Goal: Transaction & Acquisition: Subscribe to service/newsletter

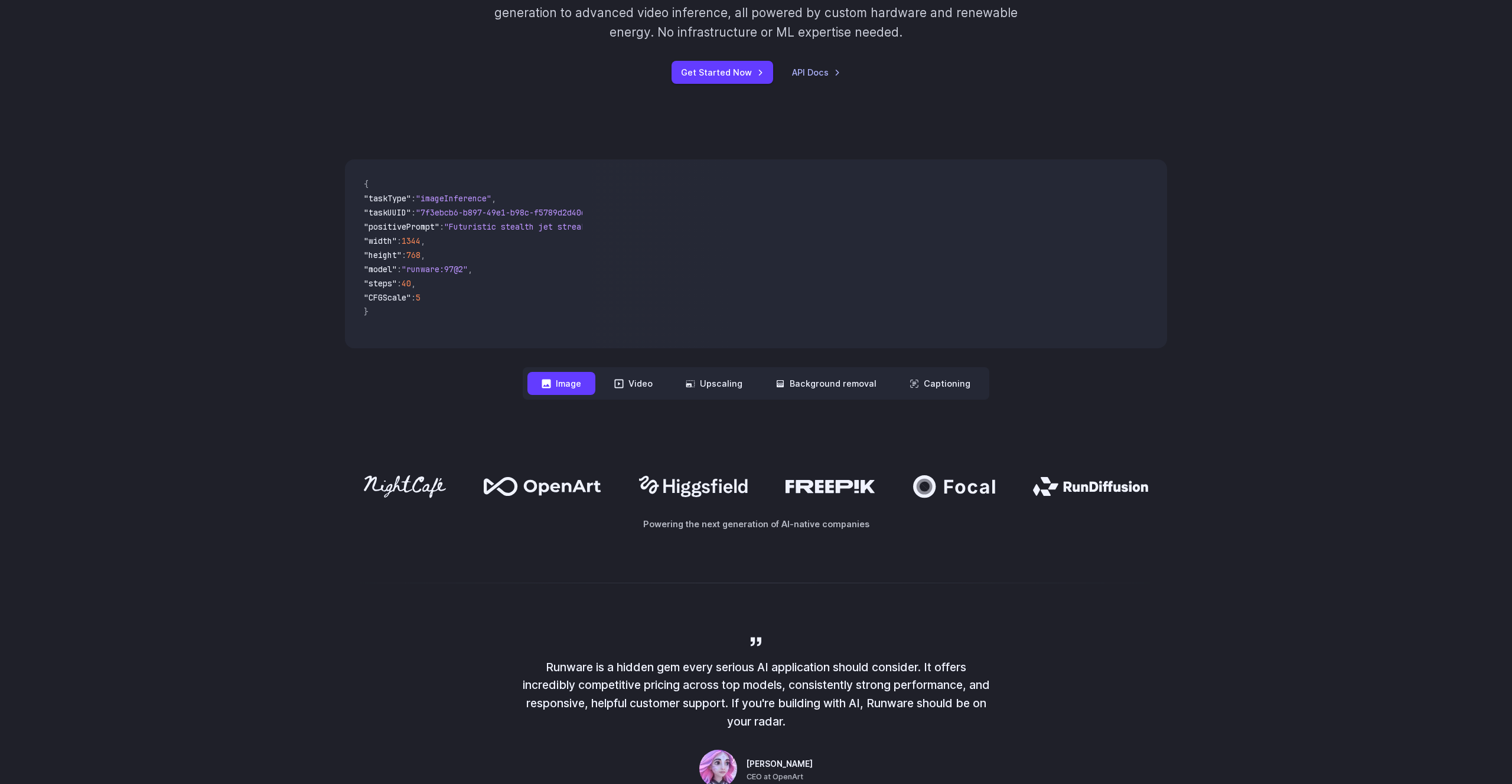
scroll to position [326, 0]
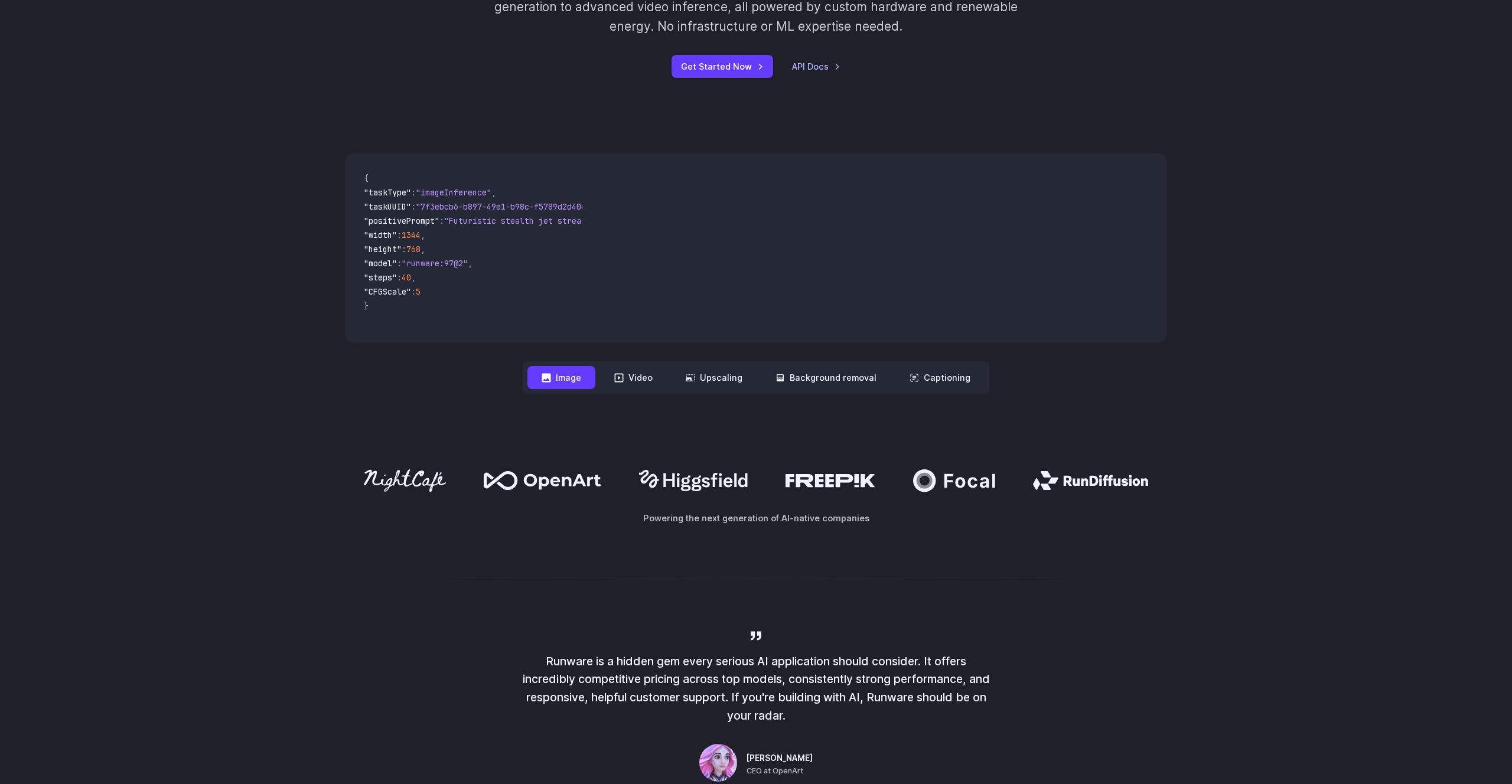
click at [580, 378] on button "Image" at bounding box center [561, 377] width 68 height 23
click at [747, 73] on link "Get Started Now" at bounding box center [723, 66] width 101 height 23
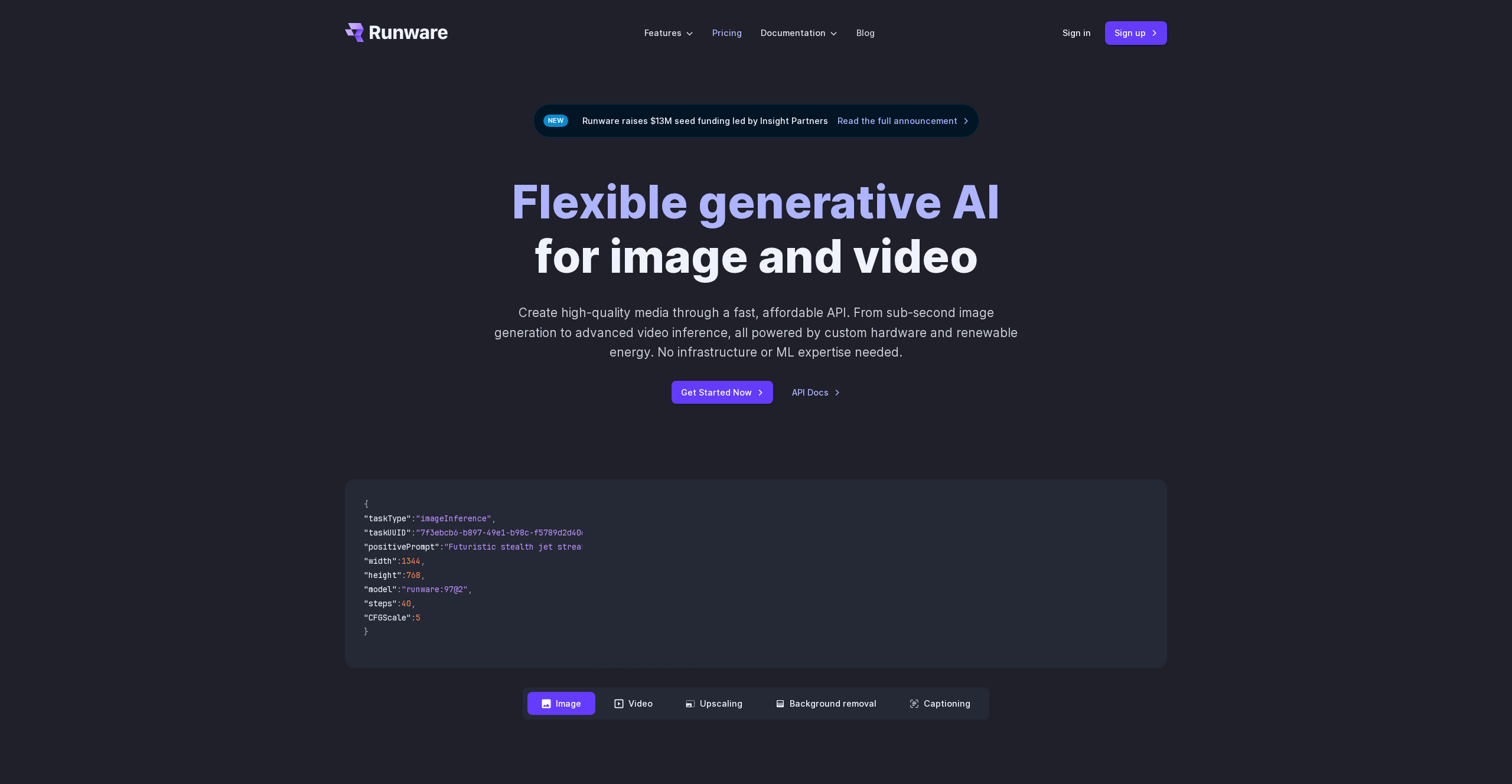
click at [737, 38] on link "Pricing" at bounding box center [727, 33] width 29 height 14
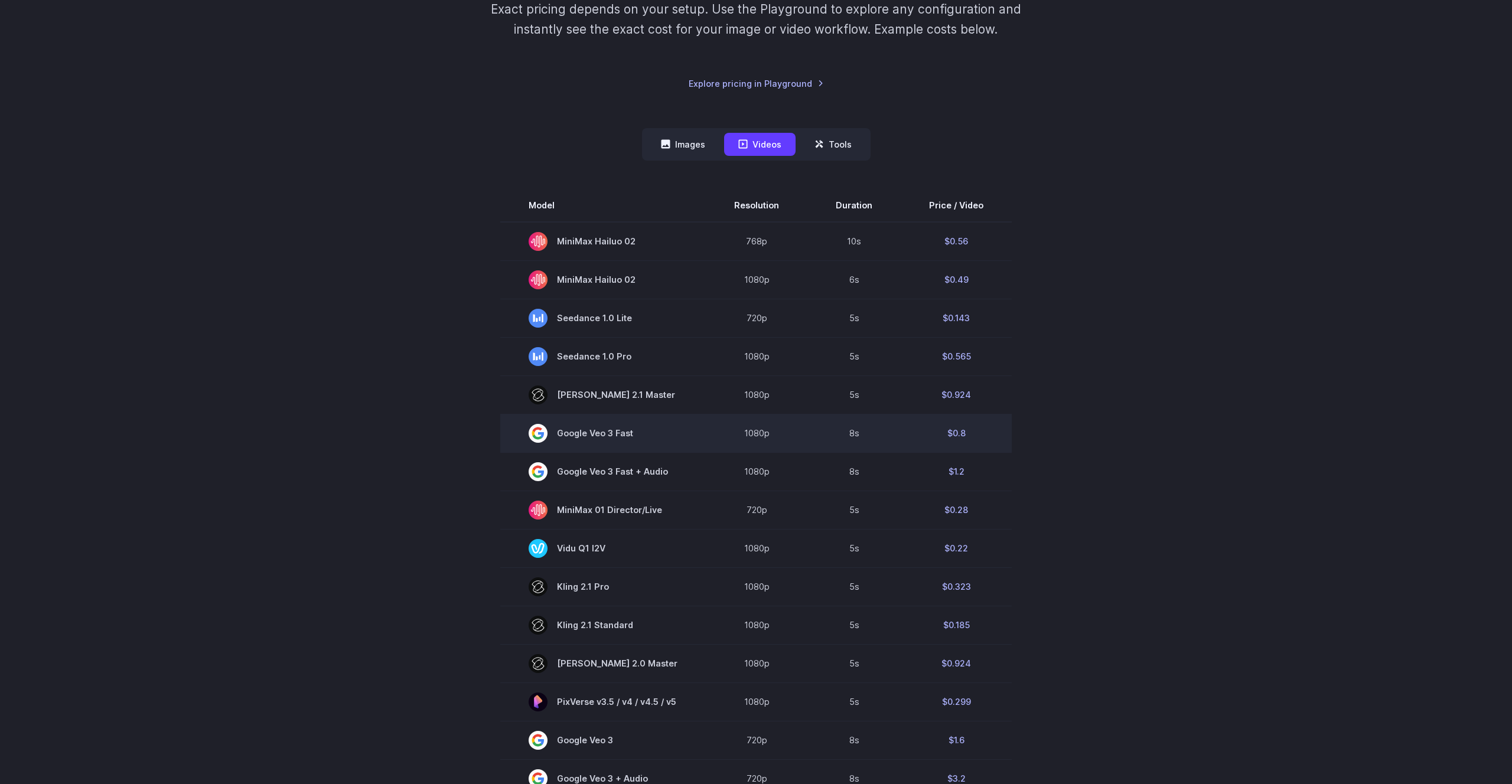
scroll to position [278, 0]
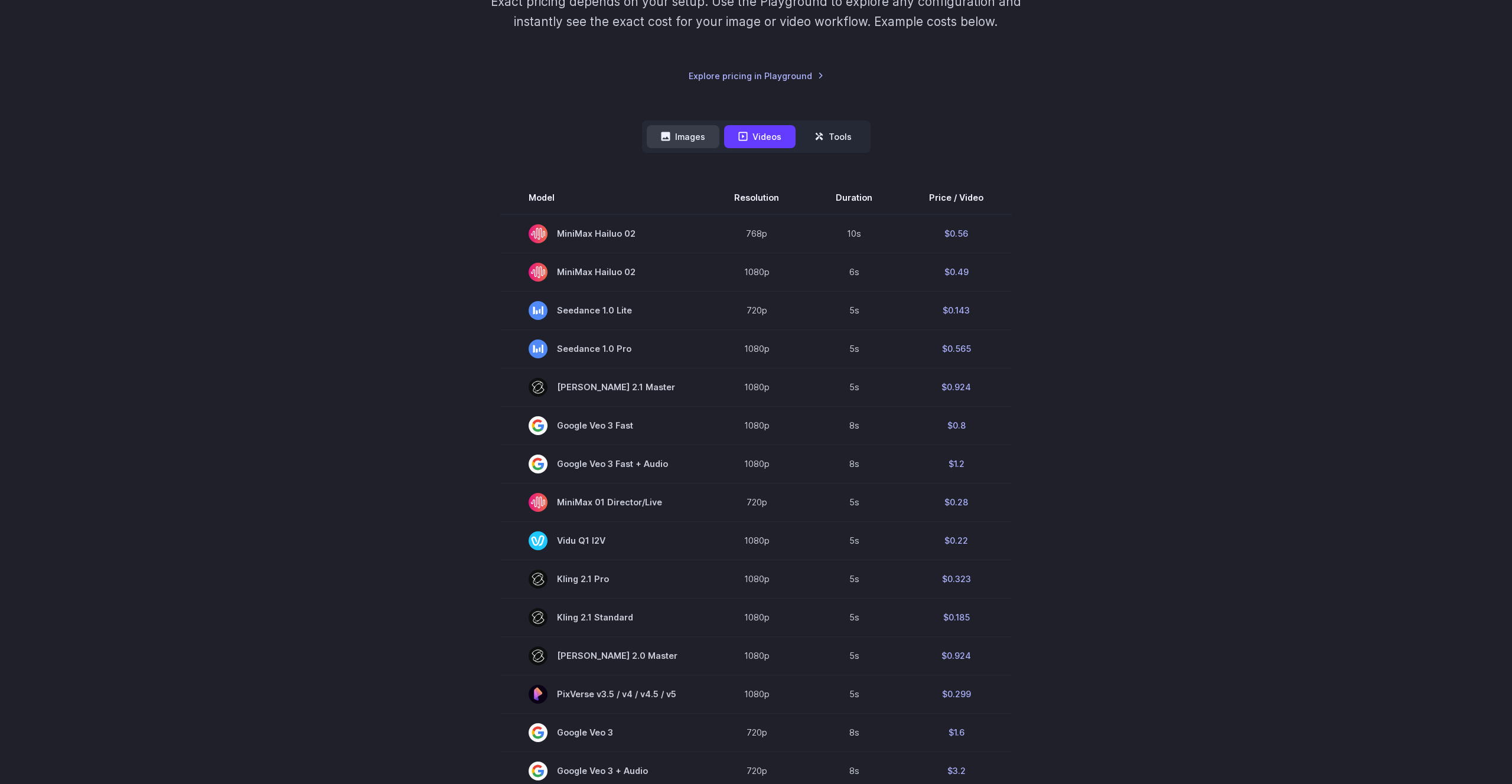
click at [686, 144] on button "Images" at bounding box center [683, 136] width 73 height 23
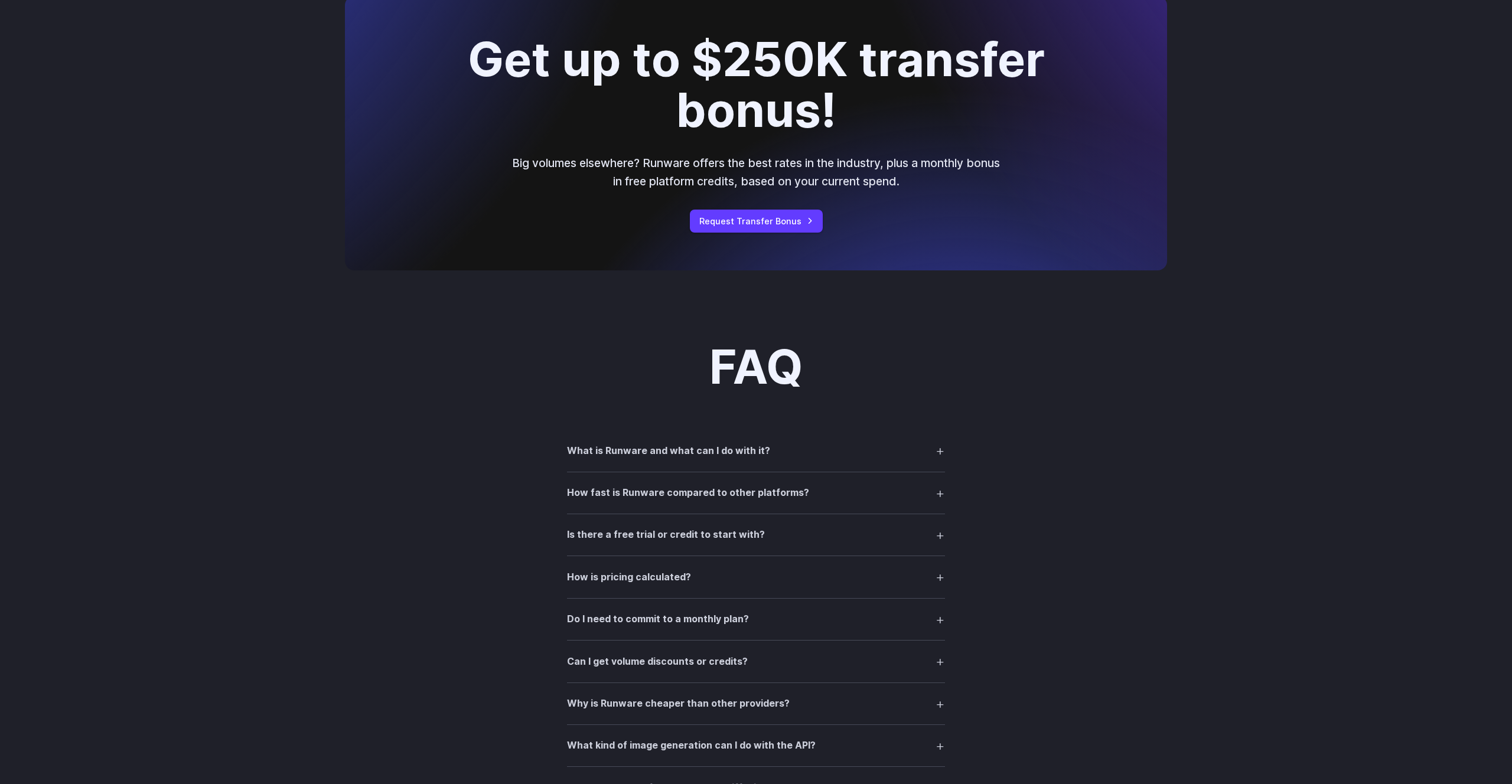
scroll to position [1229, 0]
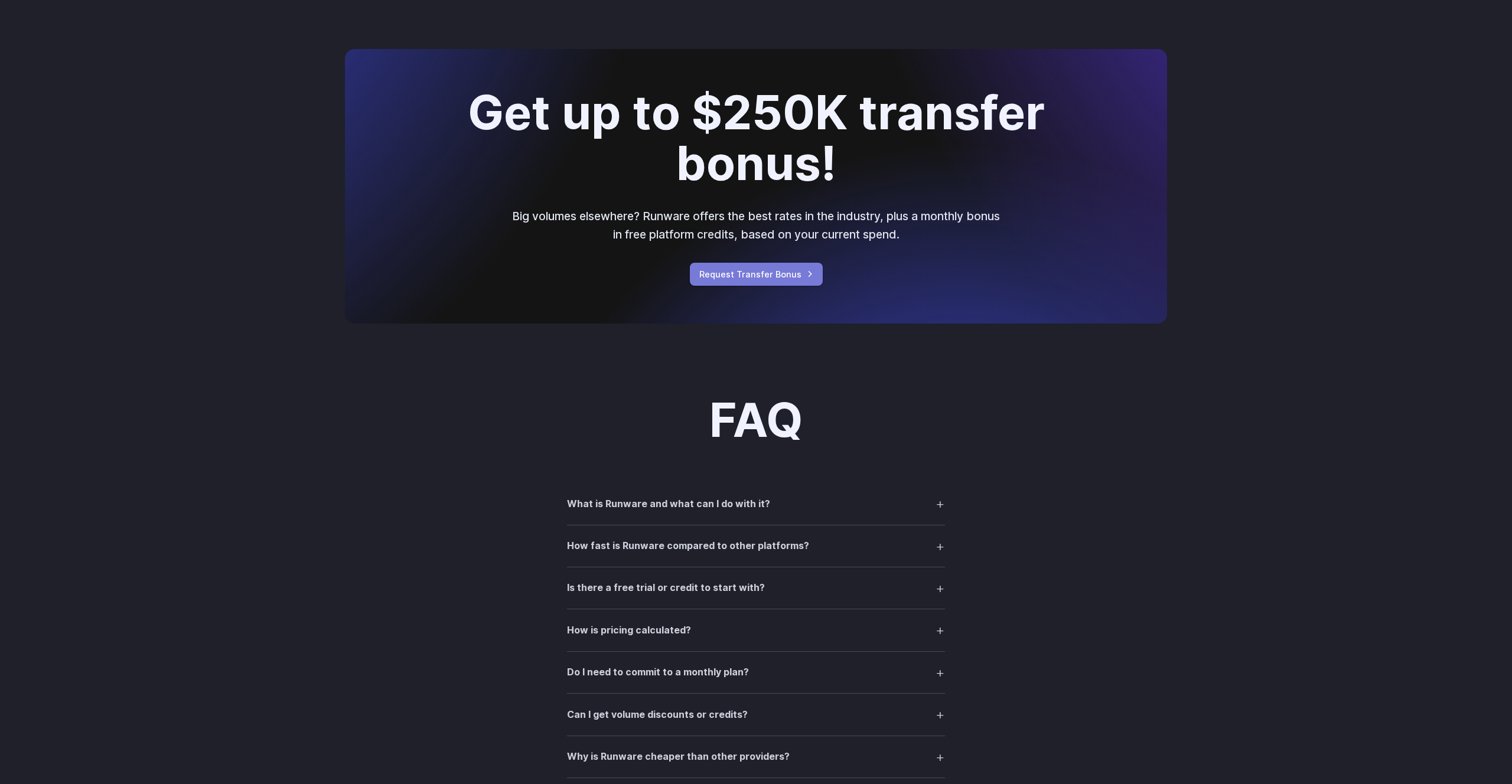
click at [798, 279] on link "Request Transfer Bonus" at bounding box center [756, 274] width 133 height 23
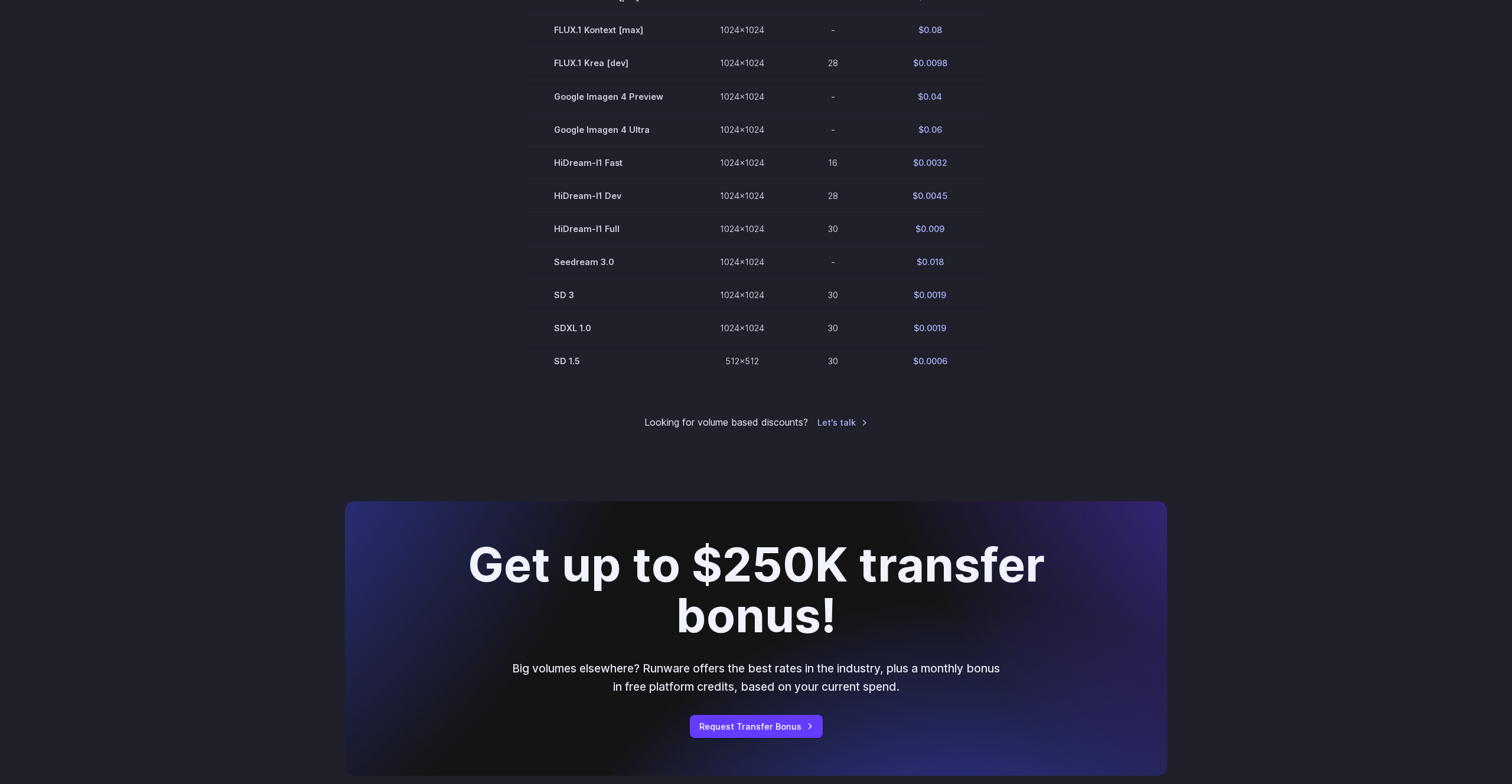
scroll to position [0, 0]
